Goal: Task Accomplishment & Management: Manage account settings

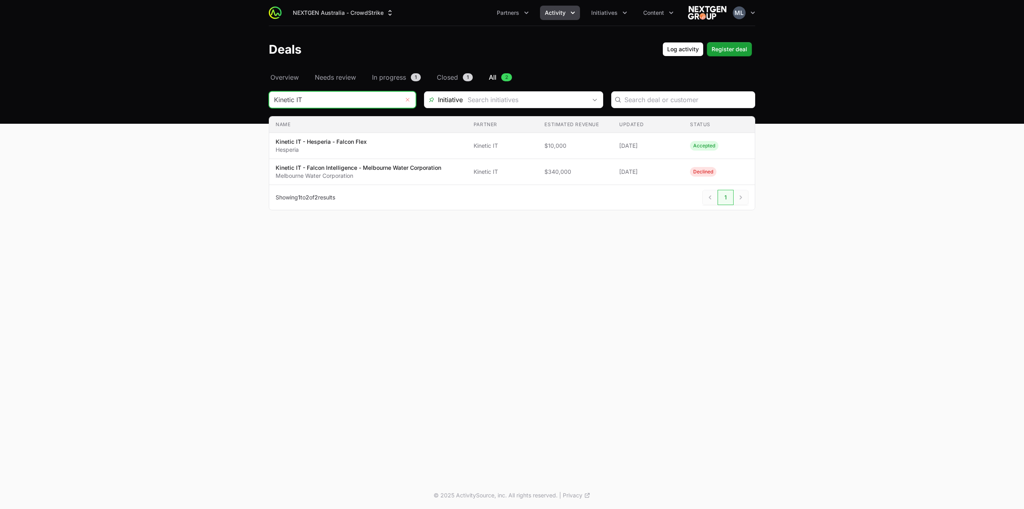
click at [408, 96] on button "Remove" at bounding box center [408, 100] width 16 height 16
click at [318, 101] on input "Deals Filters" at bounding box center [334, 100] width 130 height 16
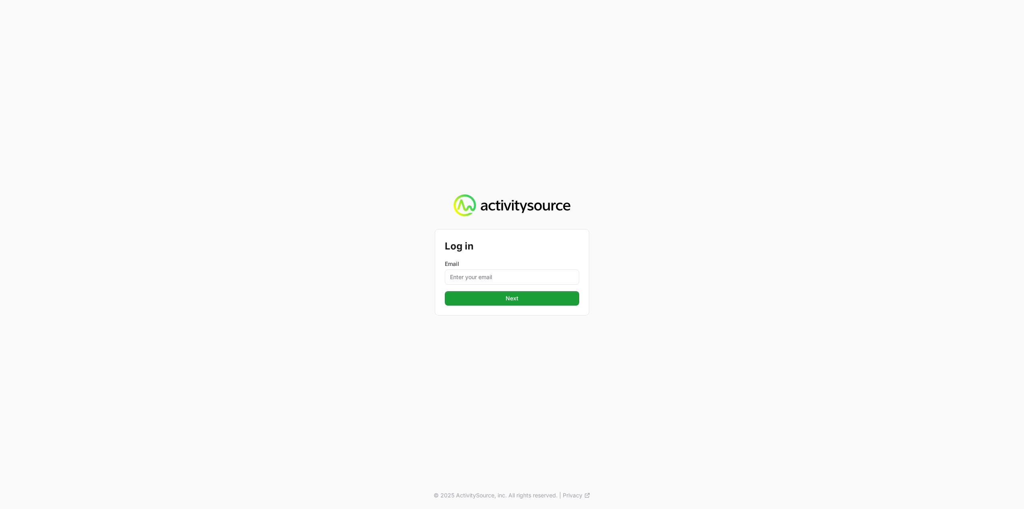
click at [484, 268] on div "Email" at bounding box center [512, 272] width 134 height 25
click at [490, 276] on input "Email" at bounding box center [512, 276] width 134 height 15
type input "[PERSON_NAME][EMAIL_ADDRESS][DOMAIN_NAME]"
click at [509, 300] on span "Next" at bounding box center [512, 298] width 125 height 10
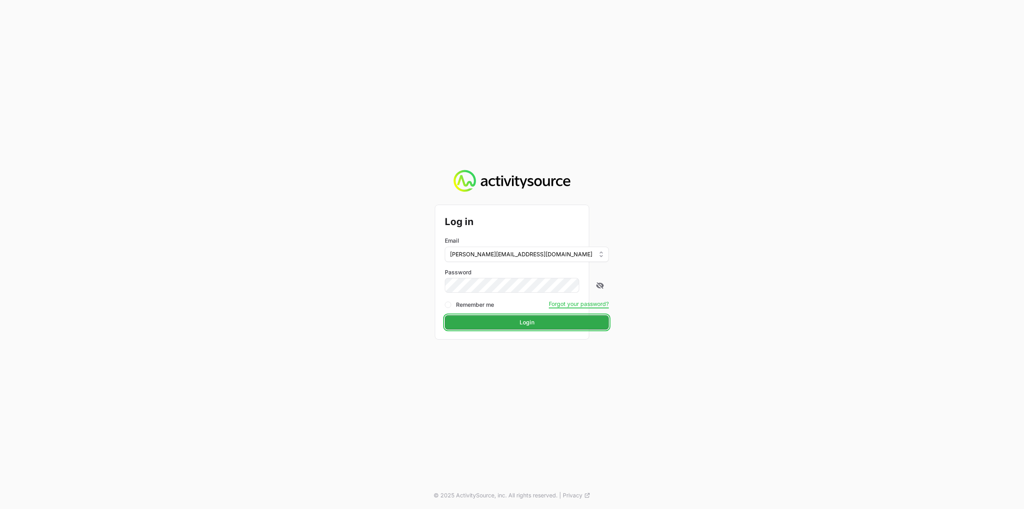
click at [500, 321] on span "Login" at bounding box center [527, 322] width 154 height 10
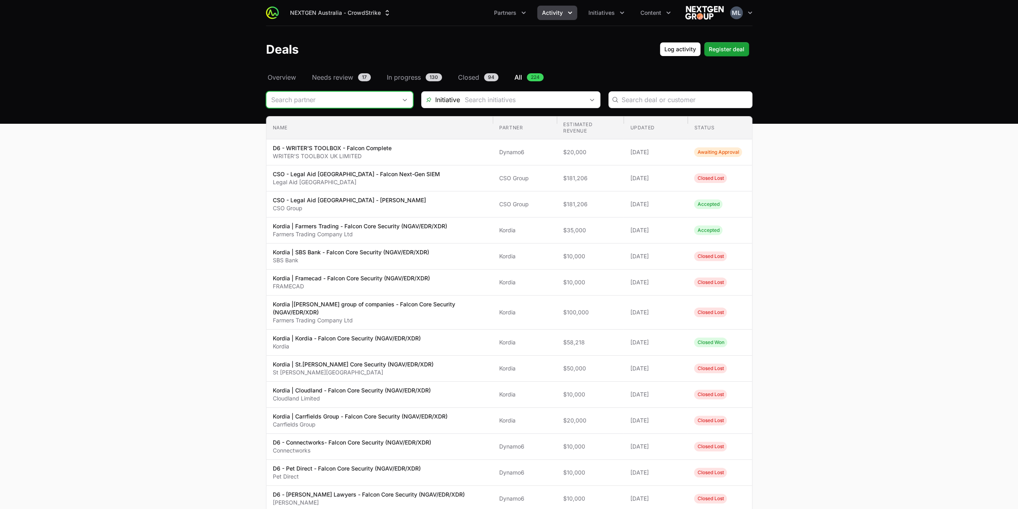
click at [310, 98] on input "Deals Filters" at bounding box center [331, 100] width 130 height 16
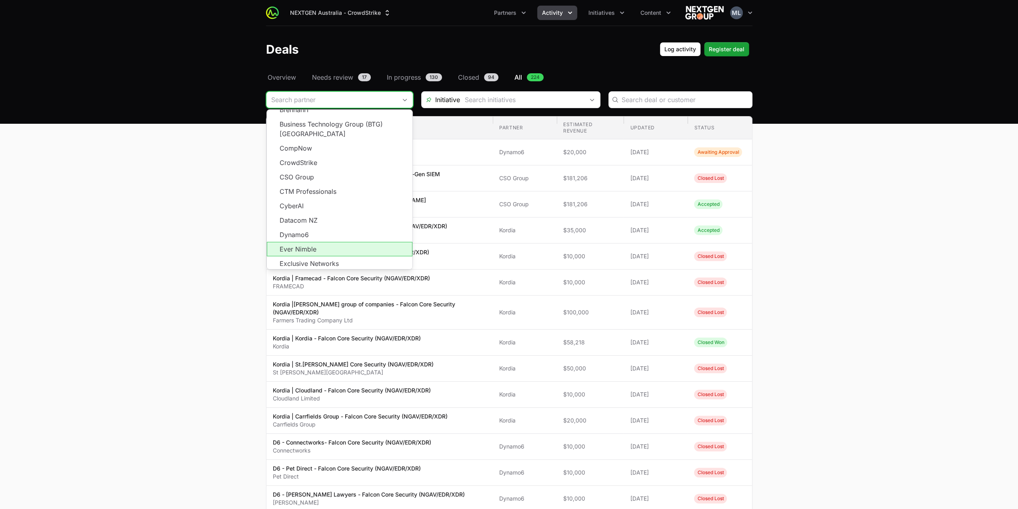
scroll to position [144, 0]
click at [335, 264] on span "Load more" at bounding box center [340, 271] width 146 height 14
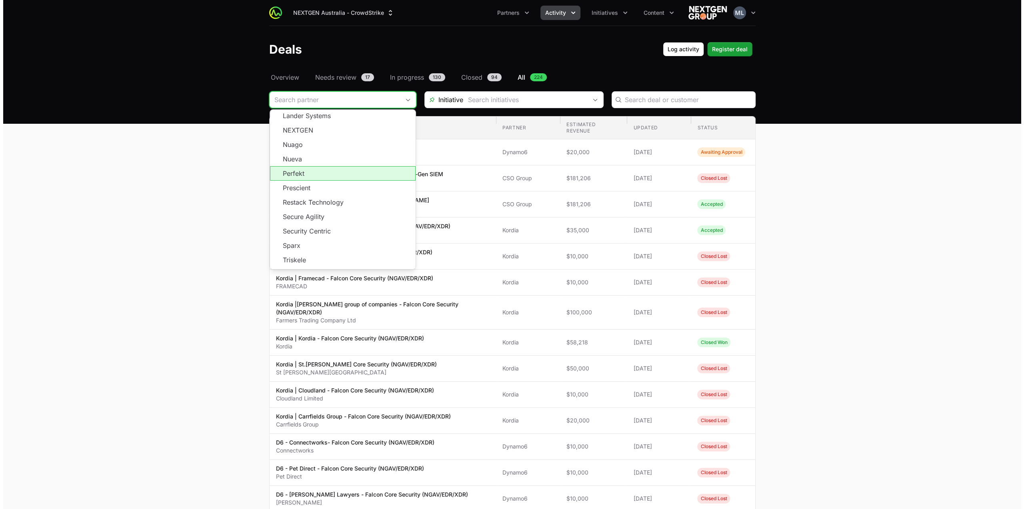
scroll to position [304, 0]
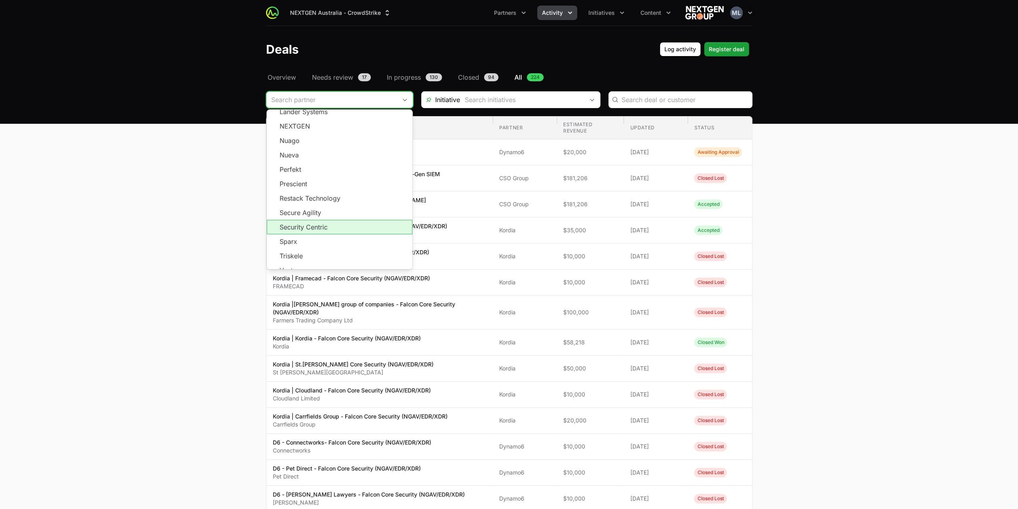
click at [320, 220] on li "Security Centric" at bounding box center [340, 227] width 146 height 14
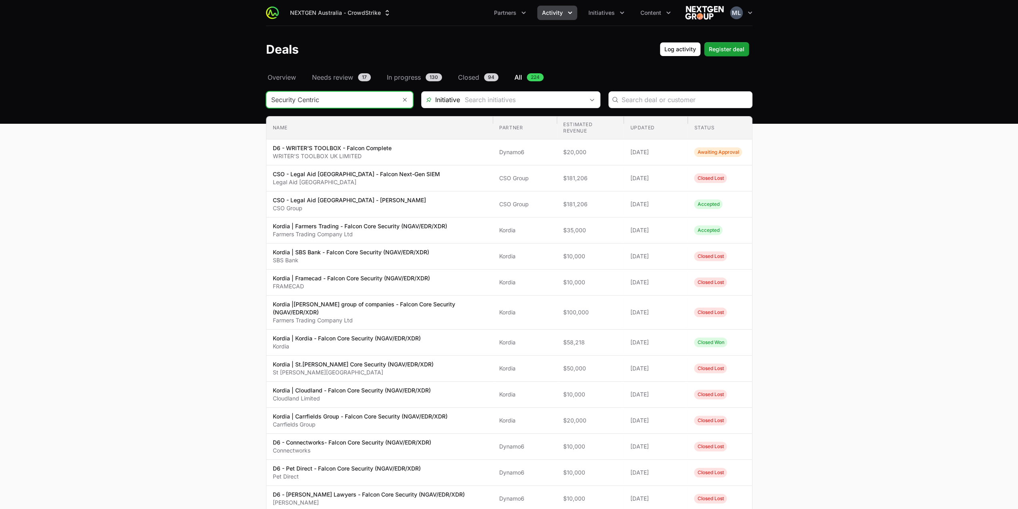
type input "Security Centric"
